Goal: Information Seeking & Learning: Learn about a topic

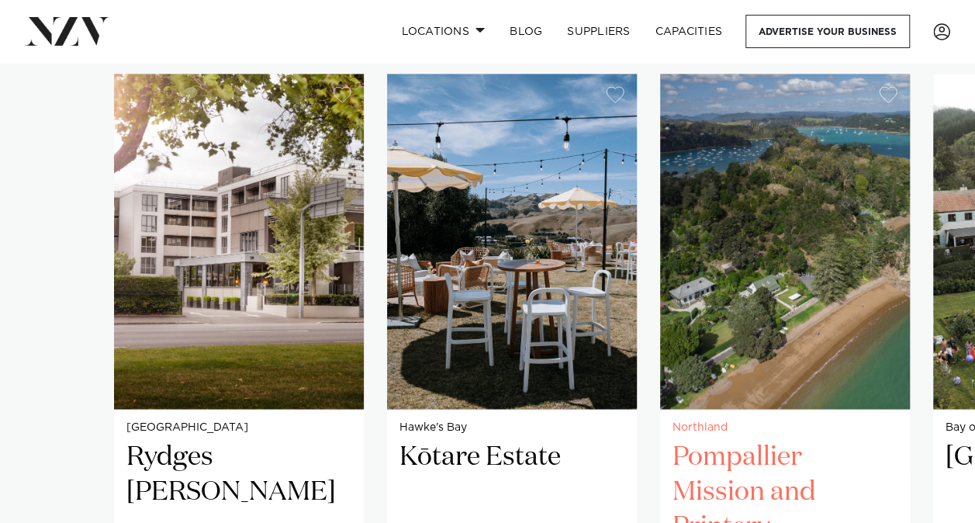
scroll to position [1024, 0]
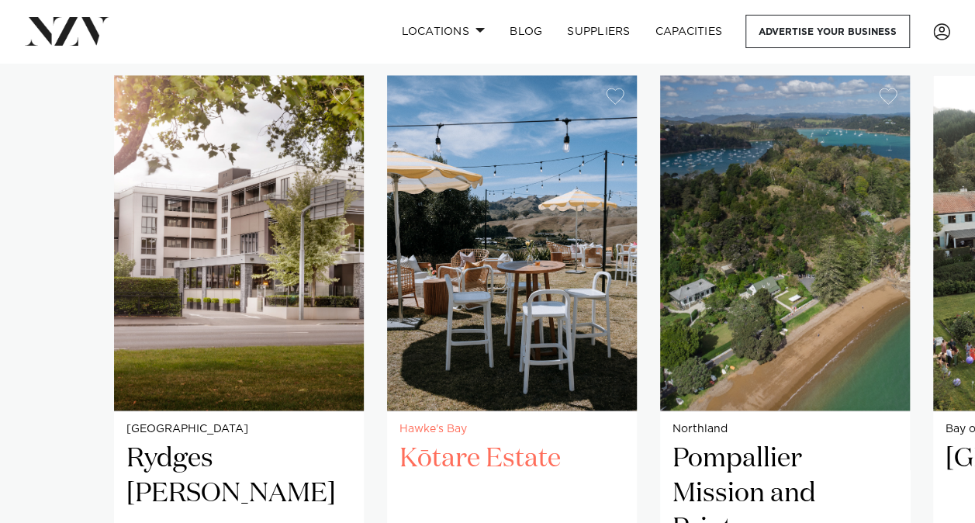
click at [513, 452] on h2 "Kōtare Estate" at bounding box center [511, 493] width 225 height 105
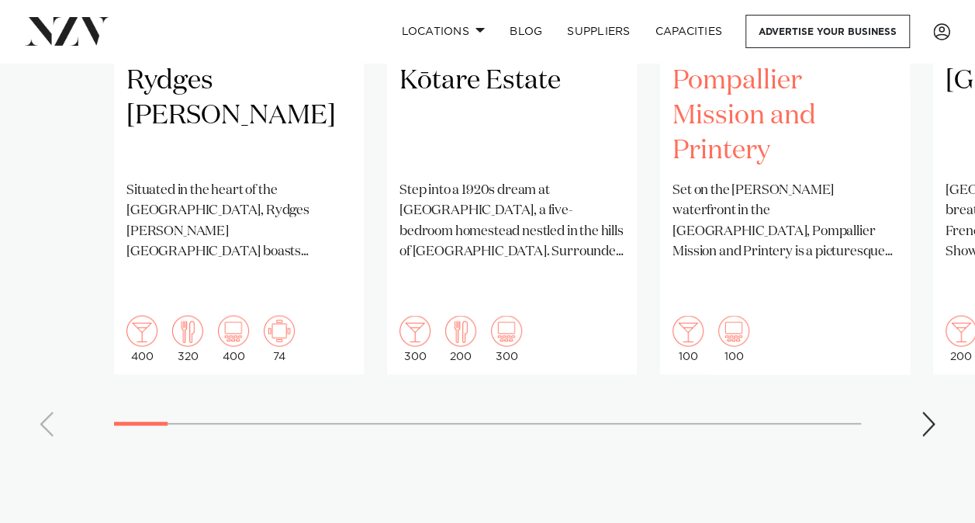
scroll to position [1331, 0]
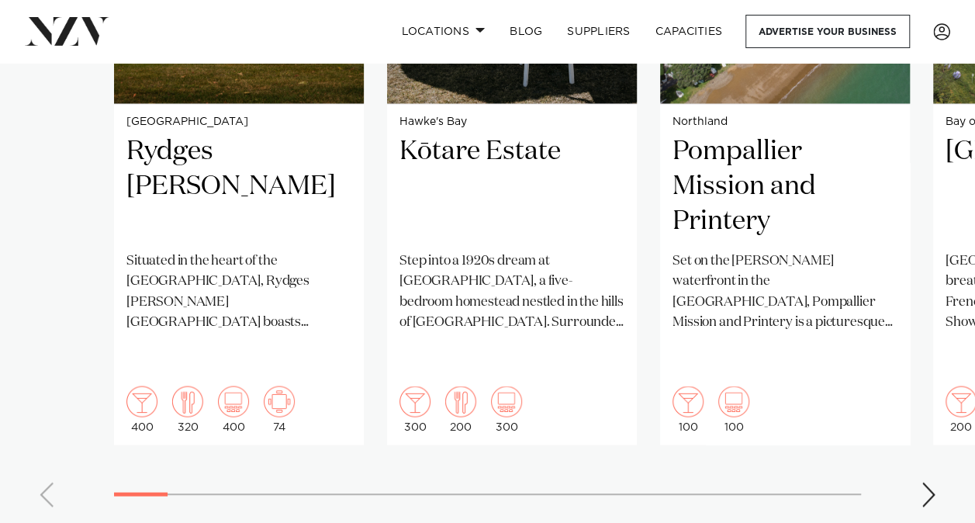
click at [926, 482] on div "Next slide" at bounding box center [929, 494] width 16 height 25
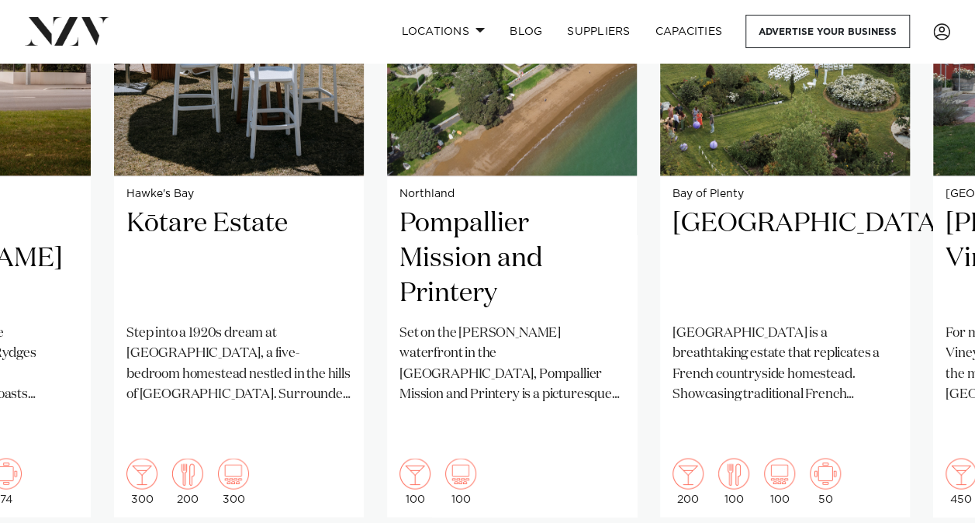
scroll to position [1267, 0]
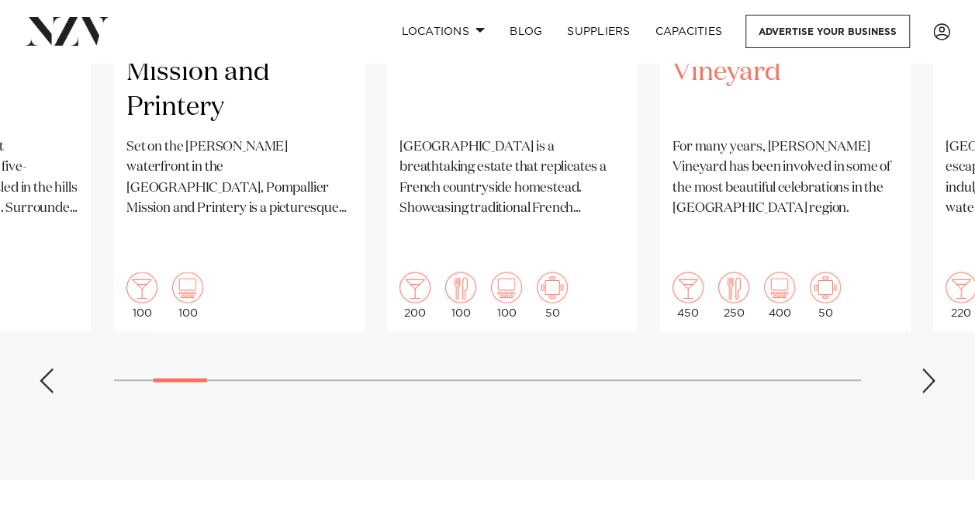
scroll to position [1315, 0]
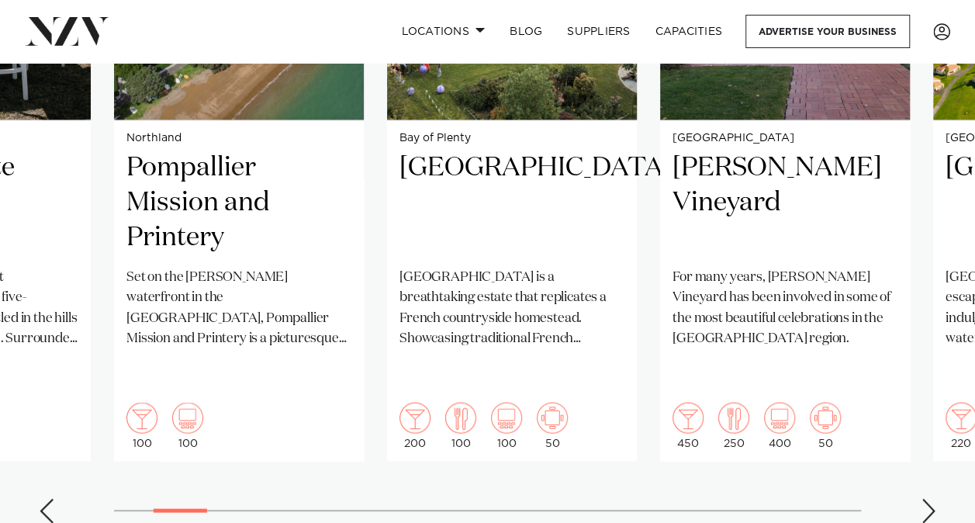
click at [930, 498] on div "Next slide" at bounding box center [929, 510] width 16 height 25
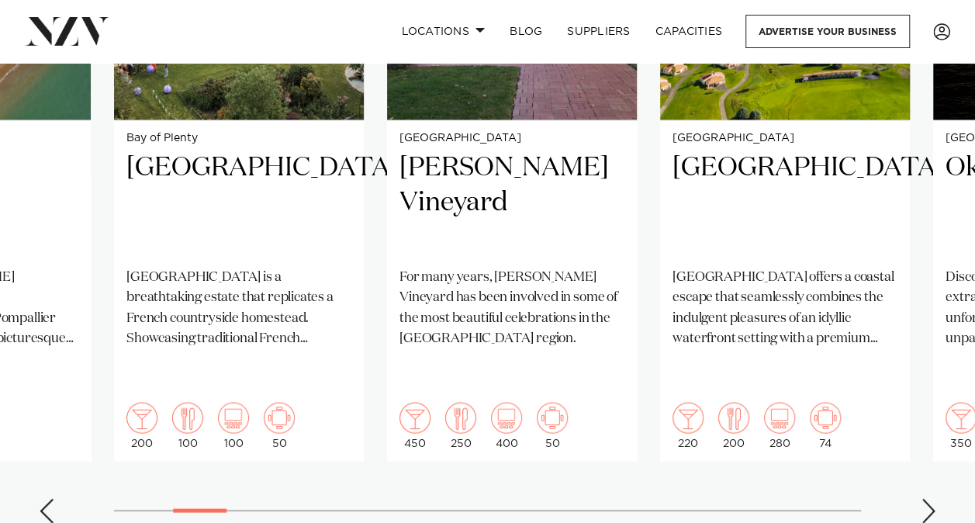
click at [930, 498] on div "Next slide" at bounding box center [929, 510] width 16 height 25
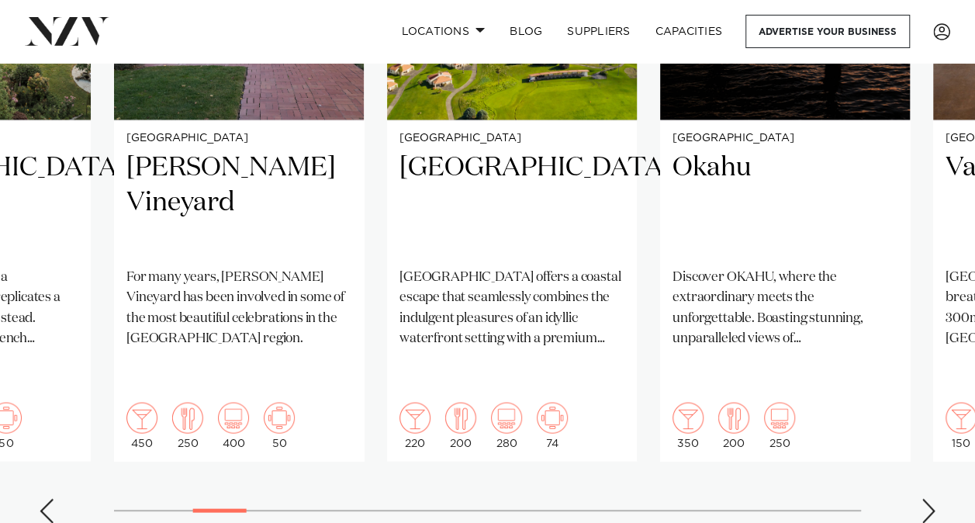
click at [930, 498] on div "Next slide" at bounding box center [929, 510] width 16 height 25
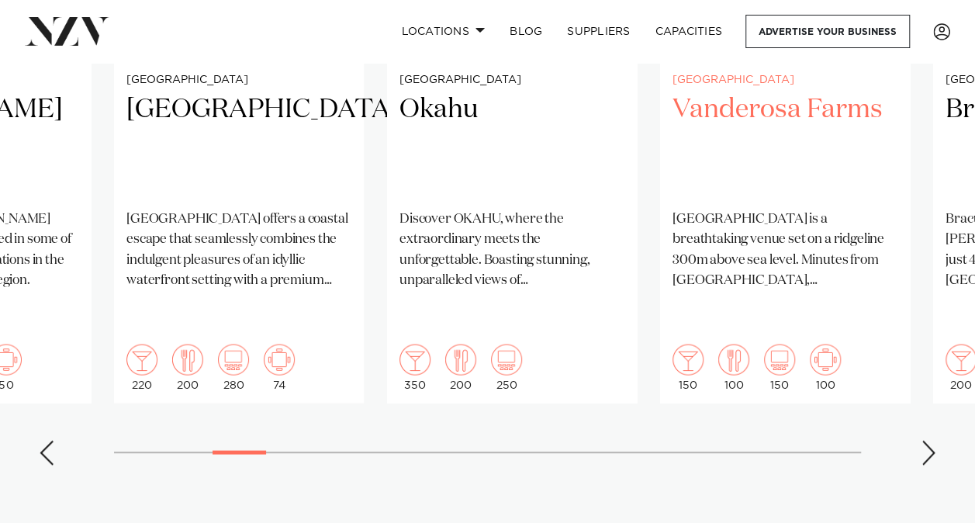
scroll to position [1373, 0]
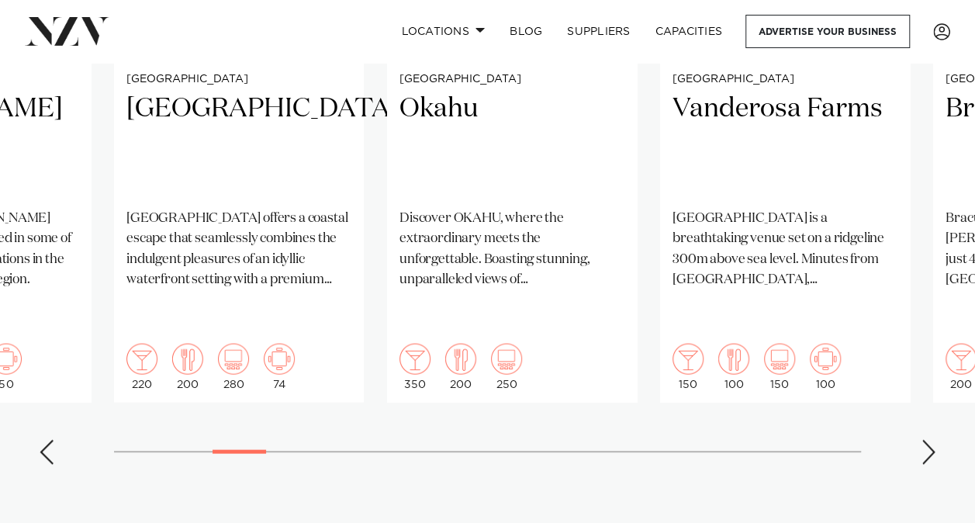
click at [926, 439] on div "Next slide" at bounding box center [929, 451] width 16 height 25
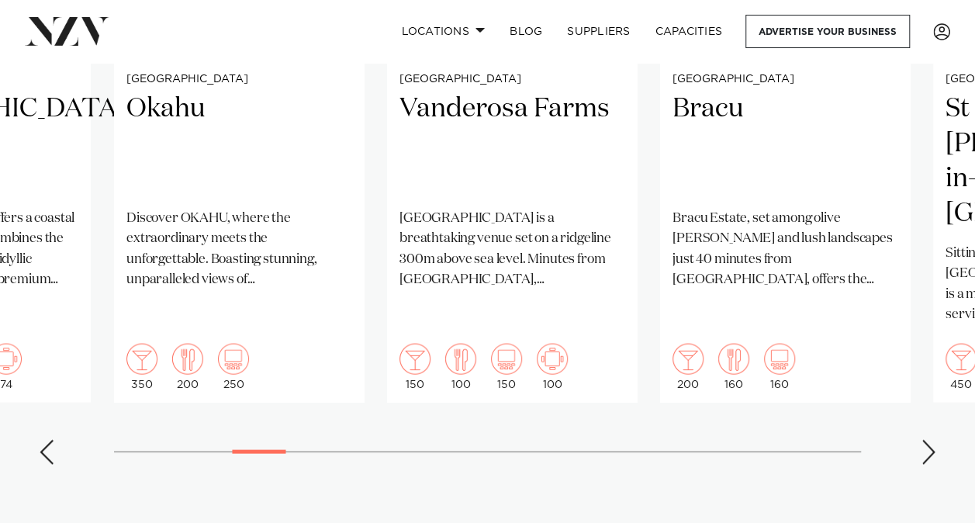
click at [926, 439] on div "Next slide" at bounding box center [929, 451] width 16 height 25
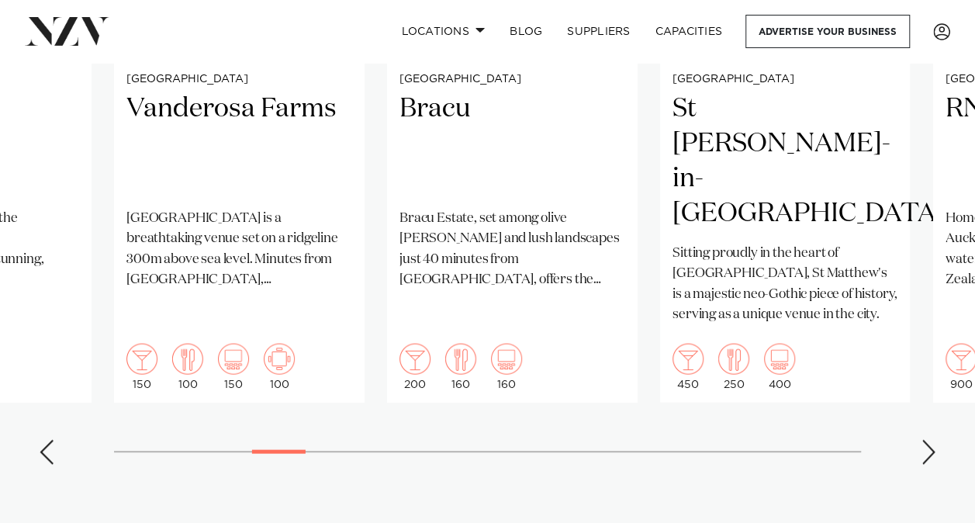
click at [926, 439] on div "Next slide" at bounding box center [929, 451] width 16 height 25
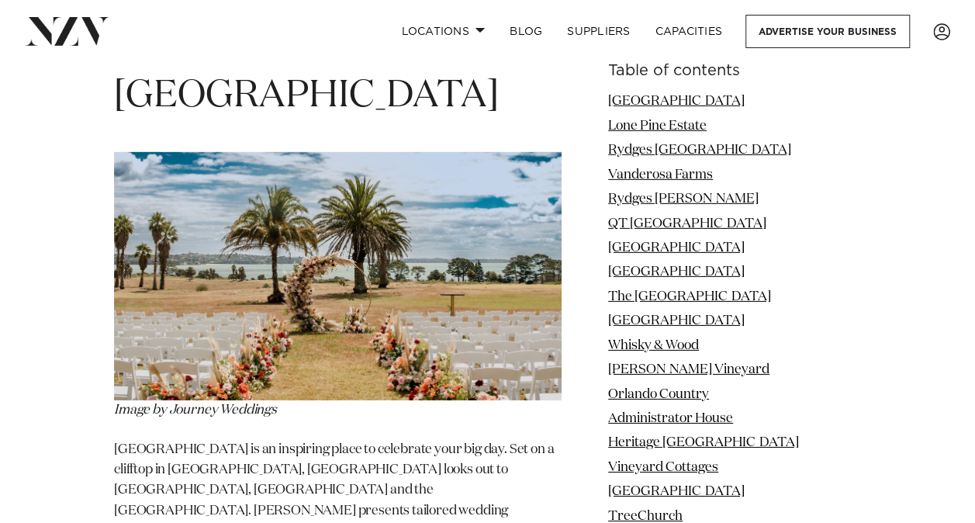
scroll to position [5233, 0]
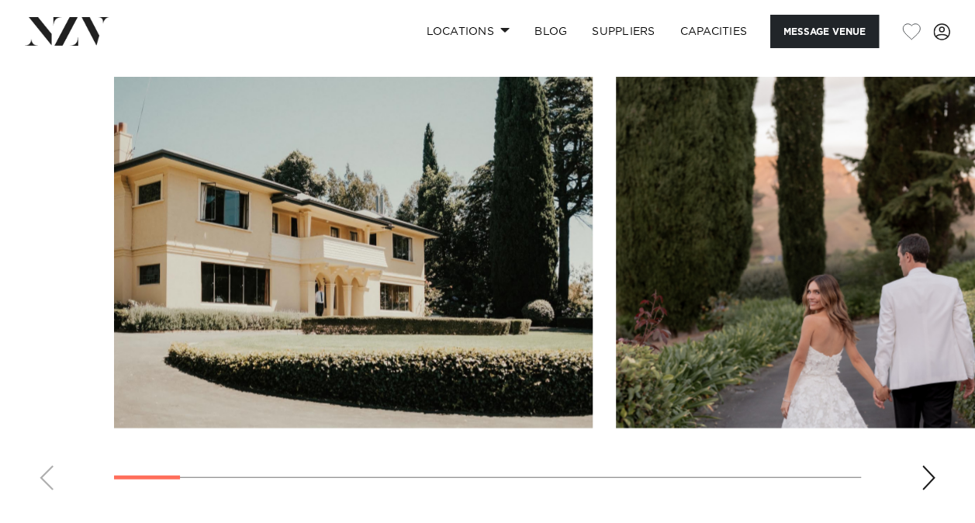
scroll to position [1609, 0]
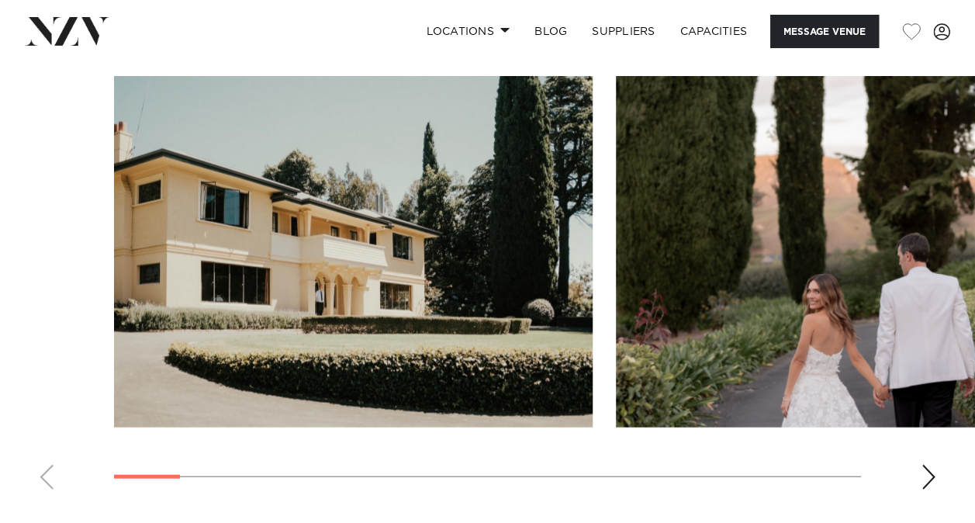
click at [931, 465] on div "Next slide" at bounding box center [929, 477] width 16 height 25
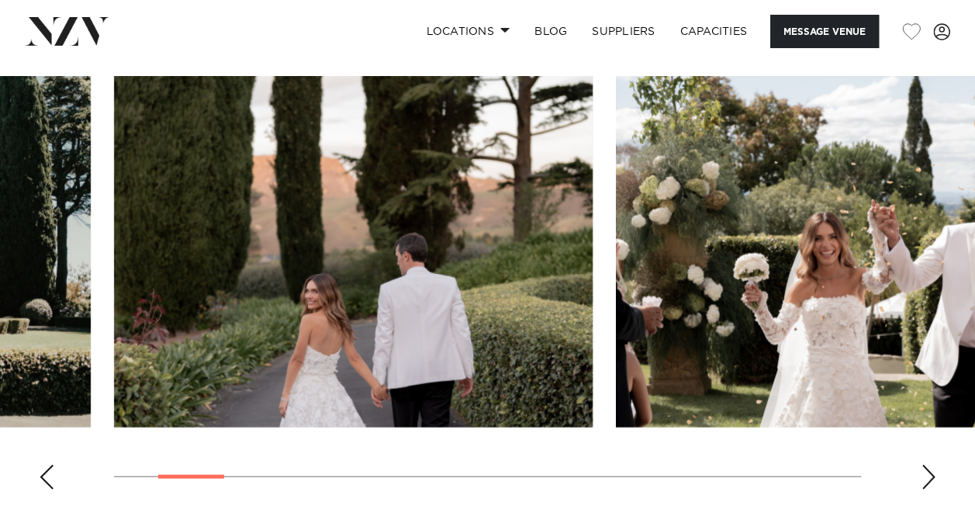
click at [931, 465] on div "Next slide" at bounding box center [929, 477] width 16 height 25
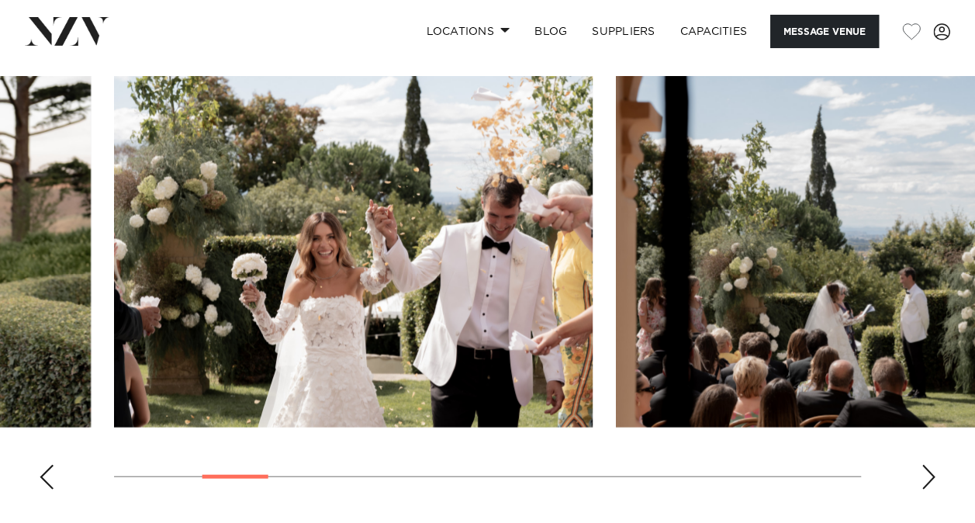
click at [931, 465] on div "Next slide" at bounding box center [929, 477] width 16 height 25
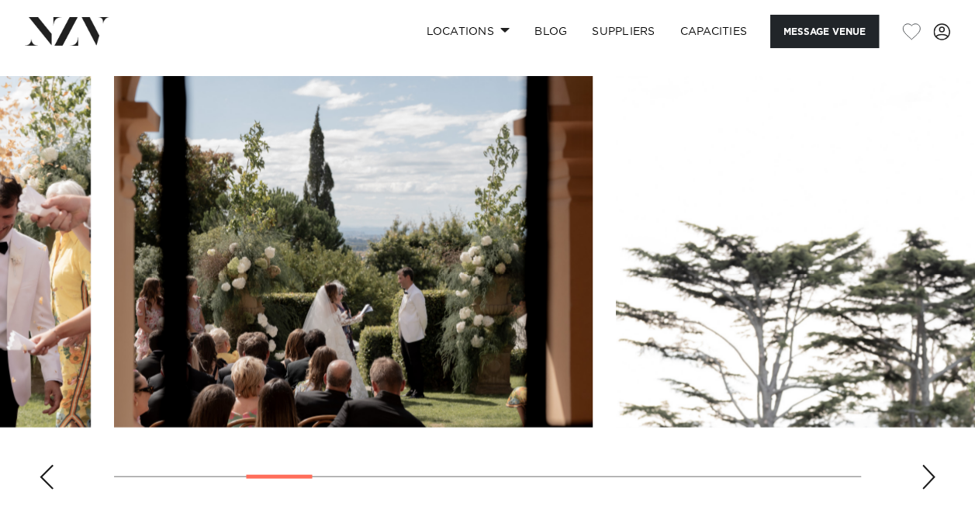
click at [931, 465] on div "Next slide" at bounding box center [929, 477] width 16 height 25
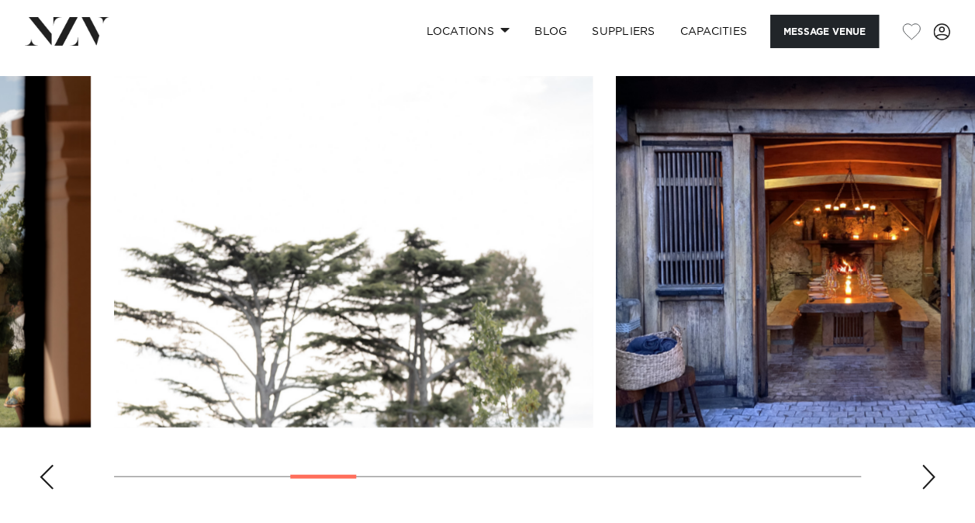
click at [931, 465] on div "Next slide" at bounding box center [929, 477] width 16 height 25
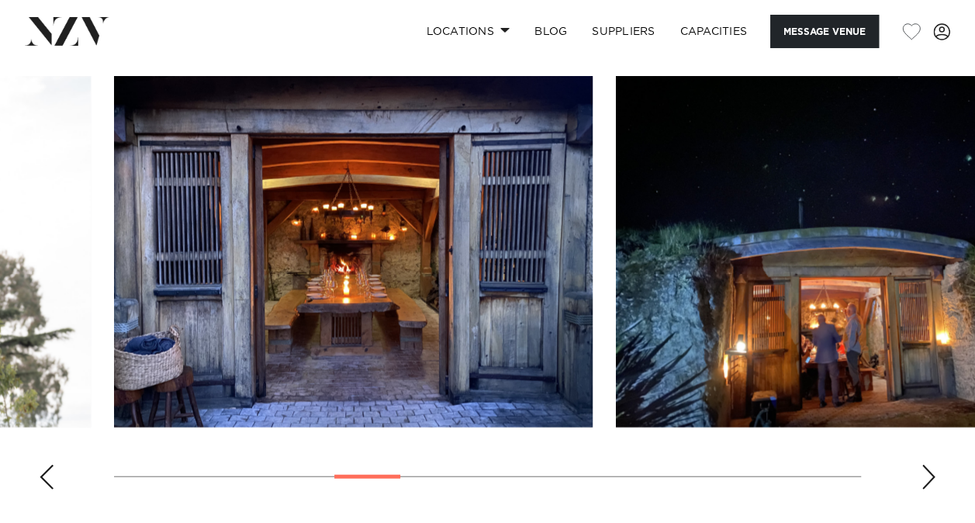
click at [931, 465] on div "Next slide" at bounding box center [929, 477] width 16 height 25
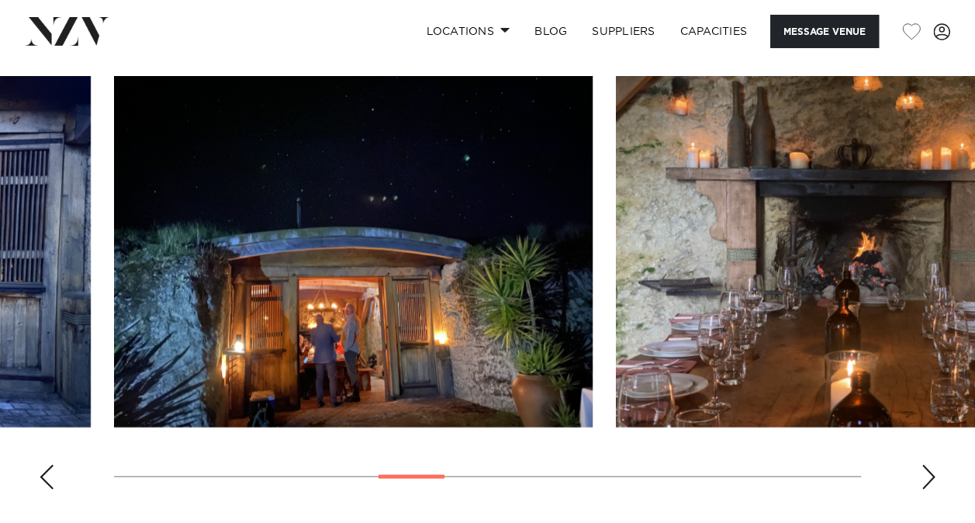
click at [931, 465] on div "Next slide" at bounding box center [929, 477] width 16 height 25
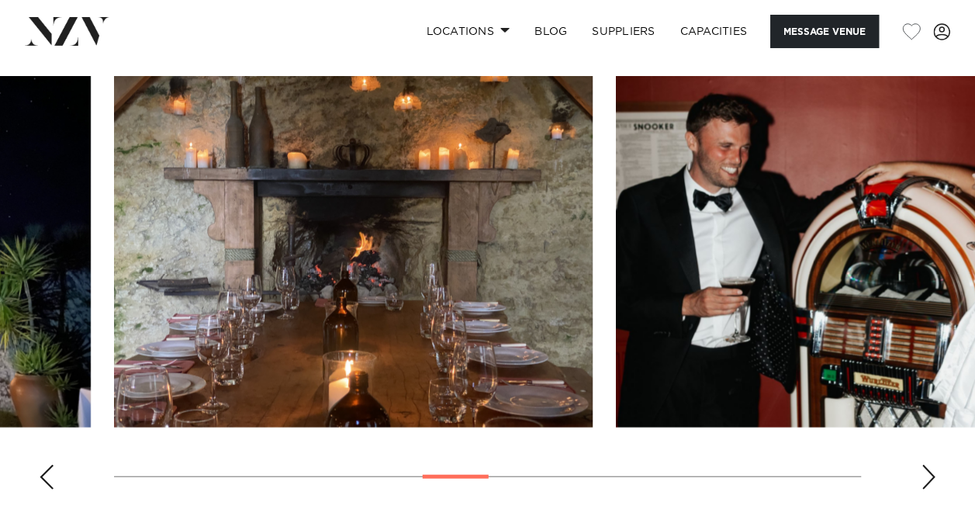
click at [931, 465] on div "Next slide" at bounding box center [929, 477] width 16 height 25
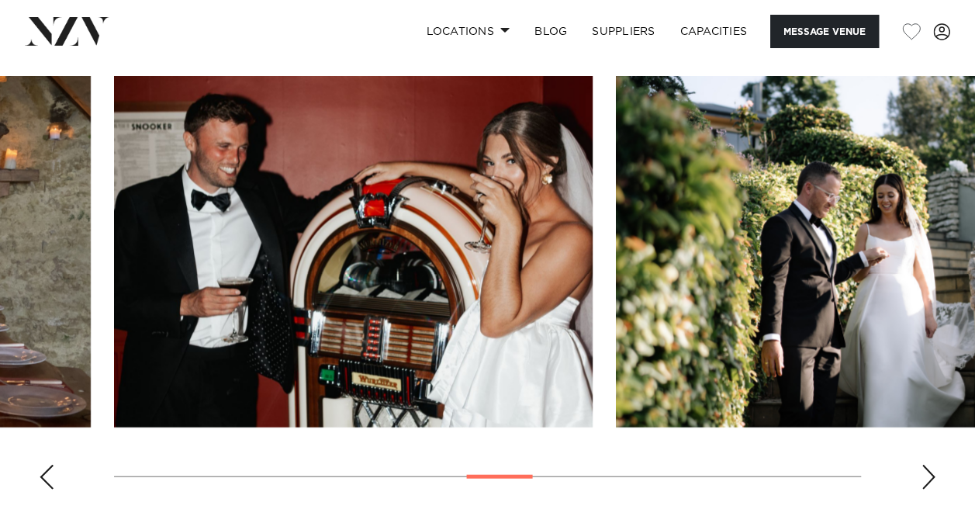
click at [931, 465] on div "Next slide" at bounding box center [929, 477] width 16 height 25
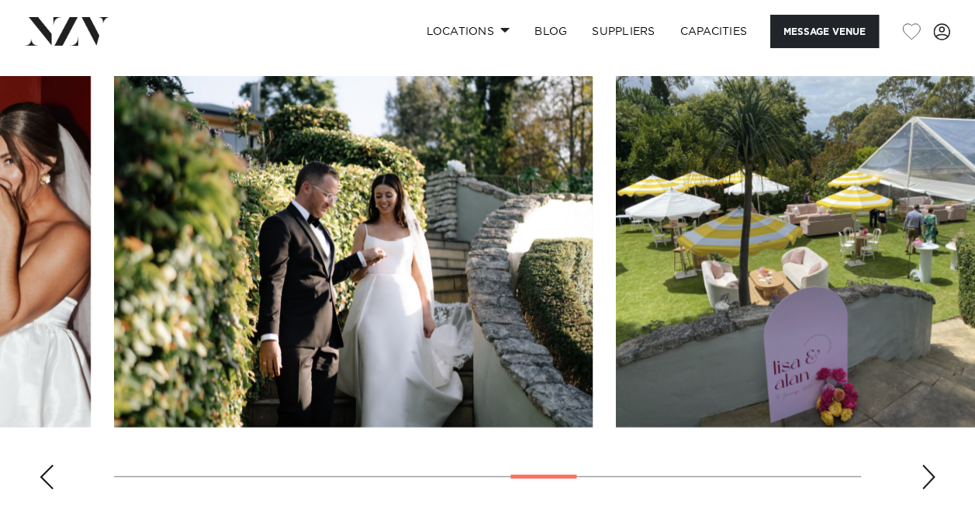
click at [931, 465] on div "Next slide" at bounding box center [929, 477] width 16 height 25
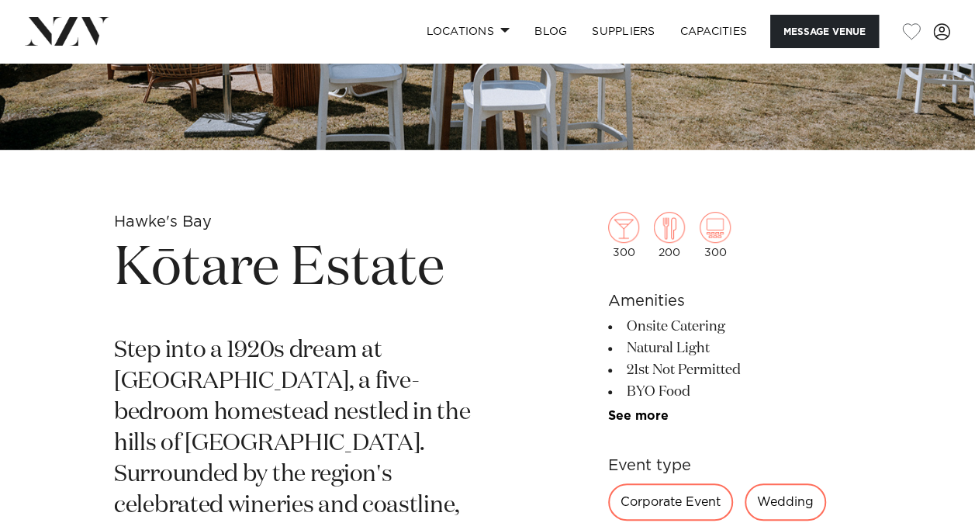
scroll to position [367, 0]
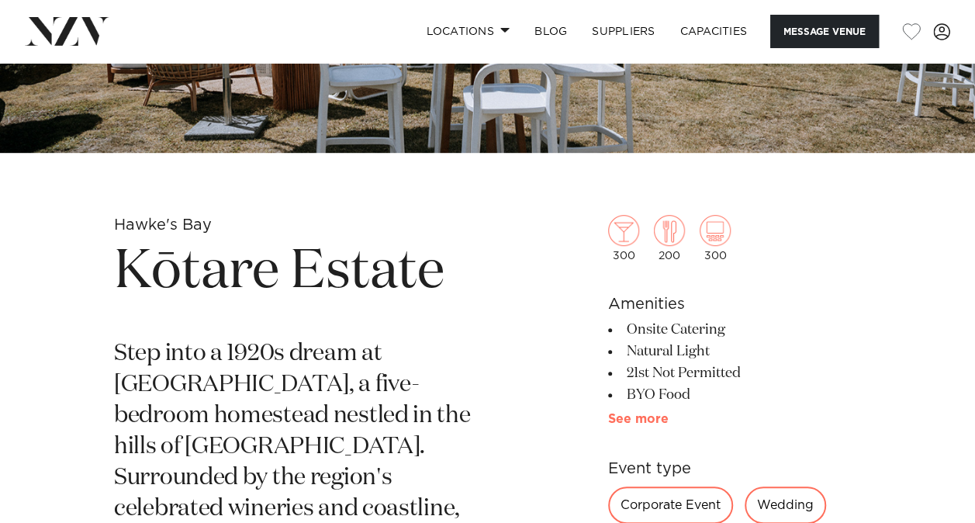
click at [644, 415] on link "See more" at bounding box center [668, 419] width 121 height 12
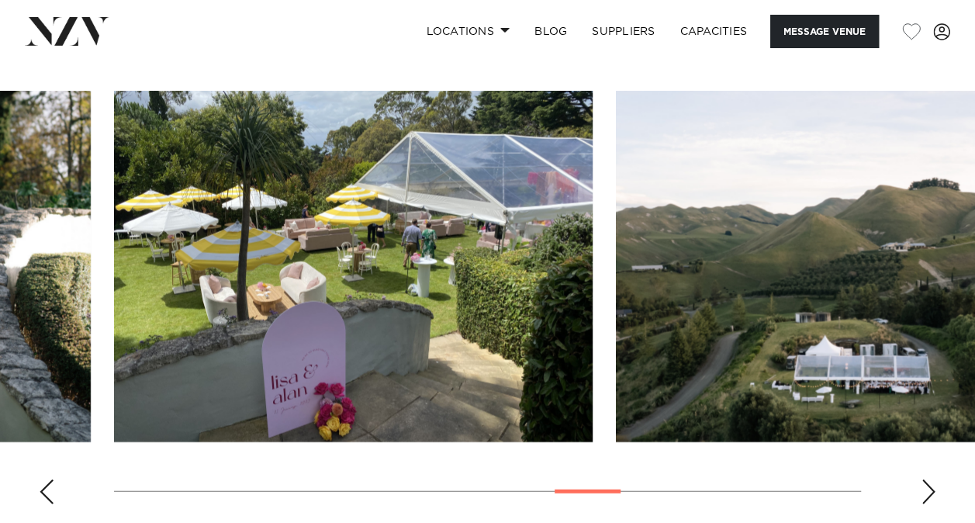
scroll to position [1594, 0]
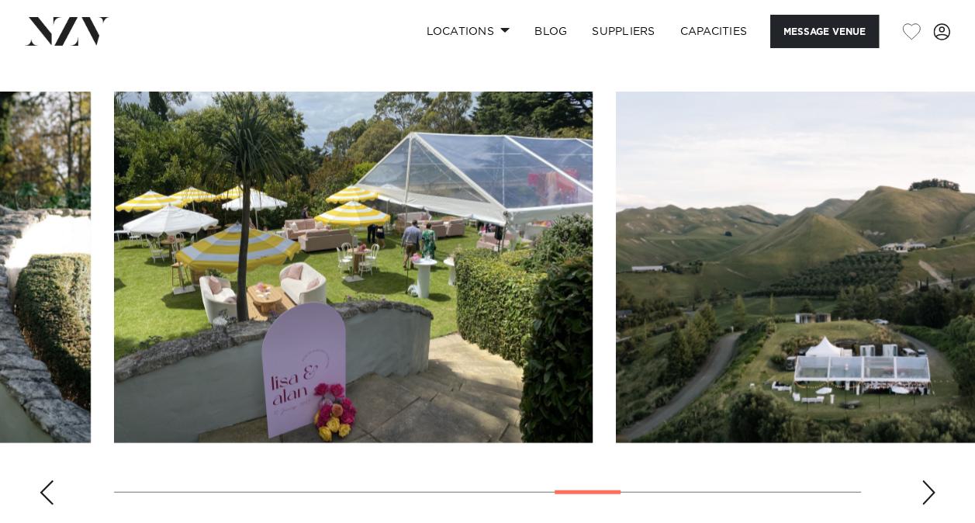
click at [925, 480] on div "Next slide" at bounding box center [929, 492] width 16 height 25
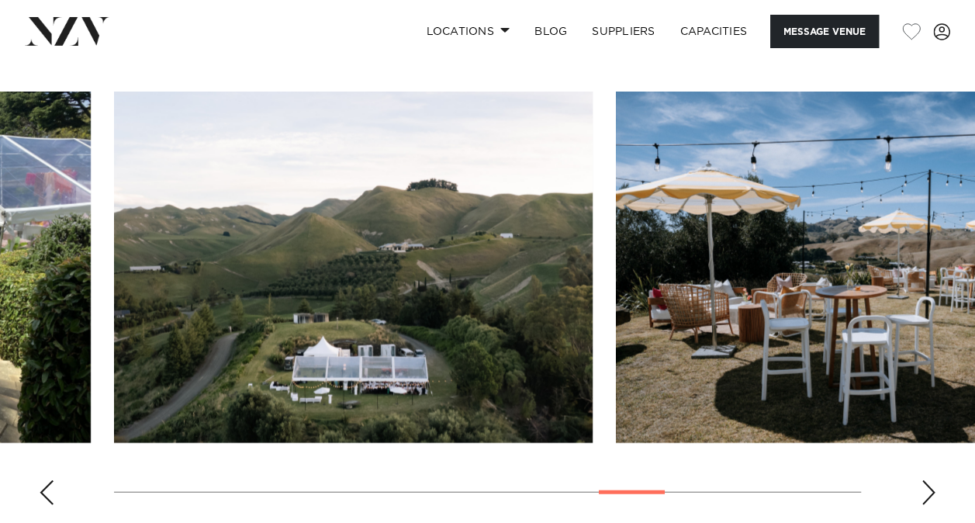
click at [928, 480] on div "Next slide" at bounding box center [929, 492] width 16 height 25
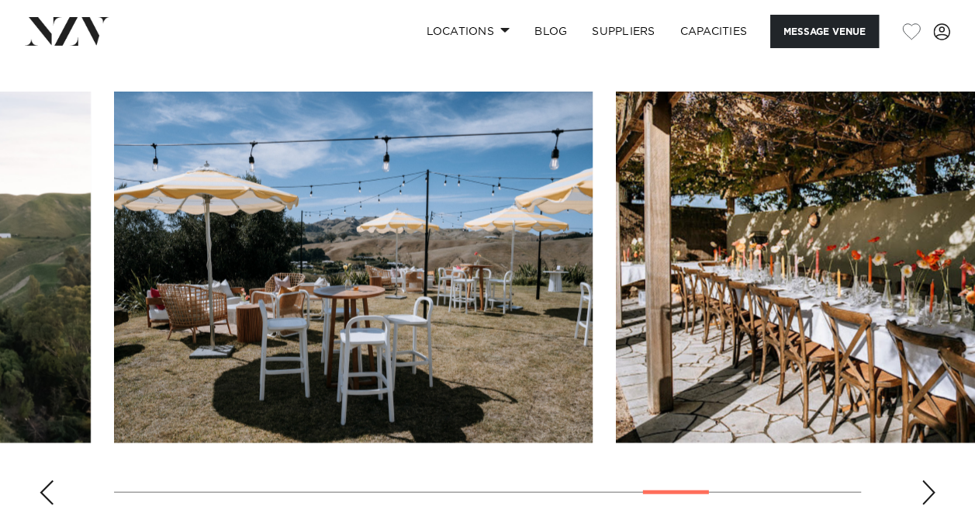
click at [928, 480] on div "Next slide" at bounding box center [929, 492] width 16 height 25
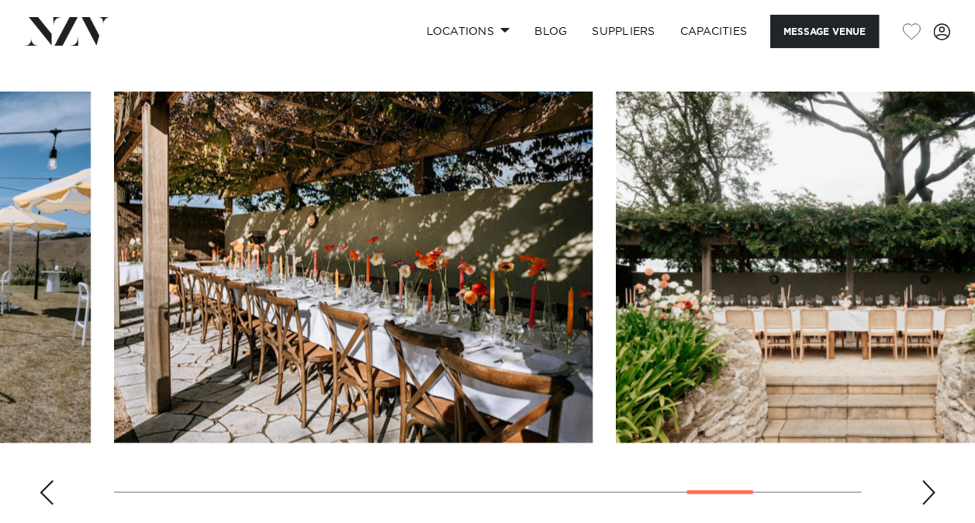
click at [928, 480] on div "Next slide" at bounding box center [929, 492] width 16 height 25
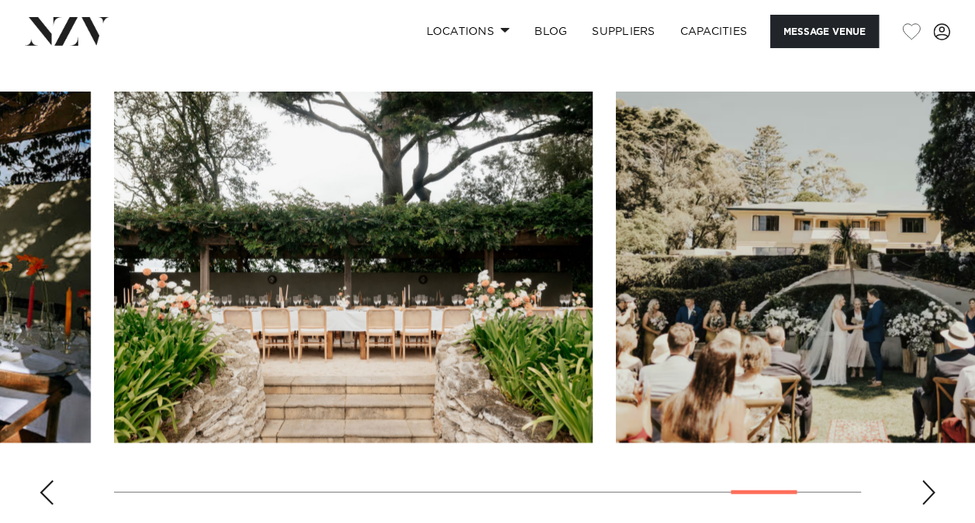
click at [928, 480] on div "Next slide" at bounding box center [929, 492] width 16 height 25
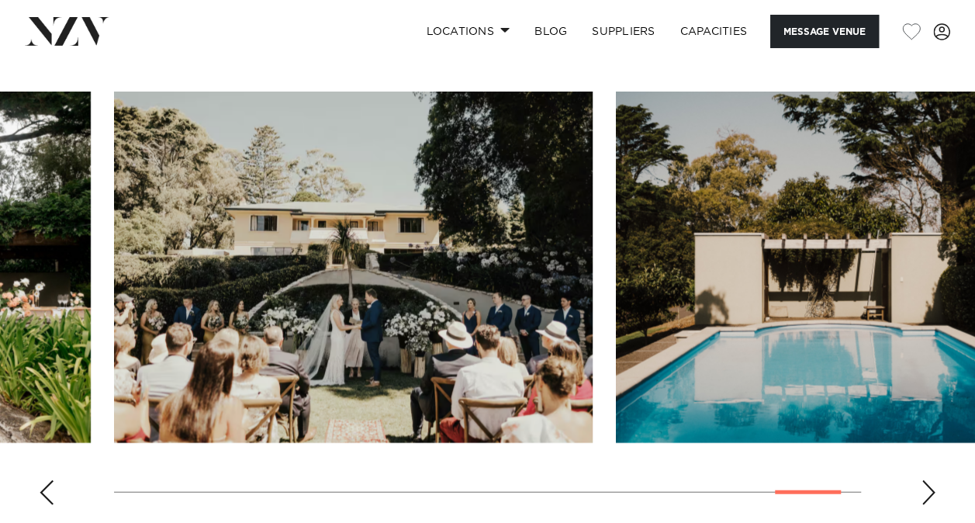
click at [928, 480] on div "Next slide" at bounding box center [929, 492] width 16 height 25
